Goal: Task Accomplishment & Management: Complete application form

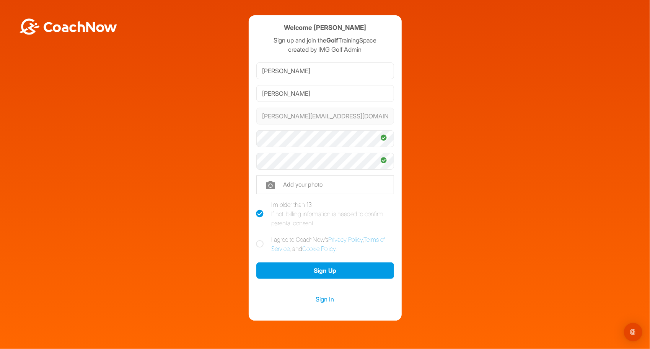
click at [261, 242] on icon at bounding box center [260, 244] width 8 height 8
click at [261, 240] on input "I agree to CoachNow's Privacy Policy , Terms of Service , and Cookie Policy ." at bounding box center [258, 237] width 5 height 5
checkbox input "true"
click at [307, 269] on button "Sign Up" at bounding box center [325, 270] width 138 height 16
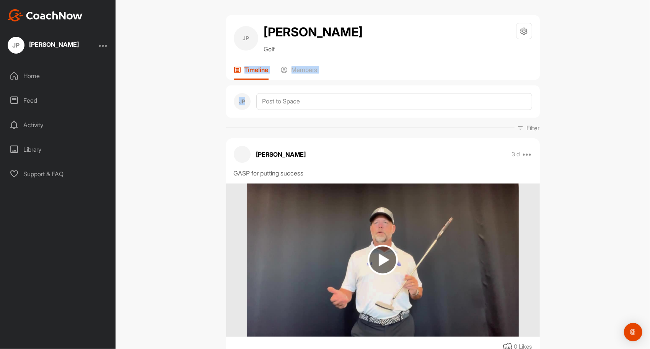
drag, startPoint x: 568, startPoint y: 128, endPoint x: 603, endPoint y: 54, distance: 81.8
click at [603, 54] on div "JP [PERSON_NAME] Golf Space Settings Your Notifications Leave Space Timeline Me…" at bounding box center [383, 174] width 534 height 349
